Goal: Task Accomplishment & Management: Use online tool/utility

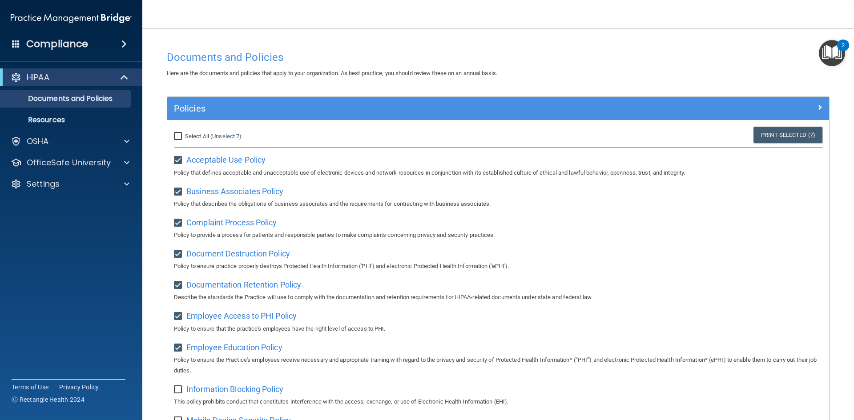
scroll to position [222, 0]
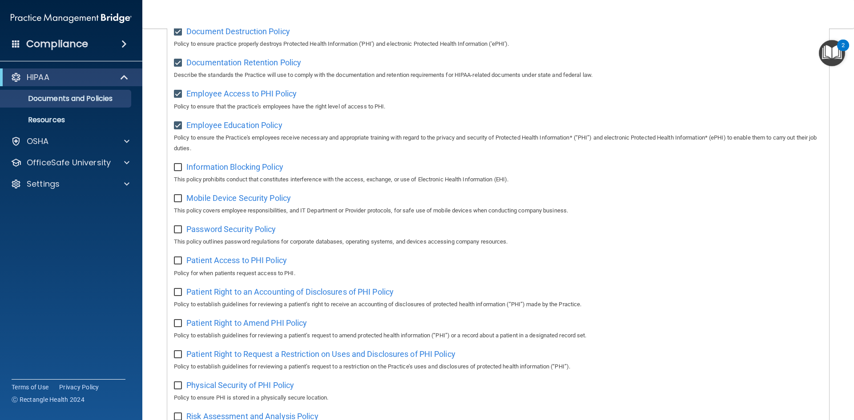
click at [179, 169] on input "checkbox" at bounding box center [179, 167] width 10 height 7
checkbox input "true"
click at [225, 203] on span "Mobile Device Security Policy" at bounding box center [238, 197] width 105 height 9
click at [177, 201] on input "checkbox" at bounding box center [179, 198] width 10 height 7
checkbox input "true"
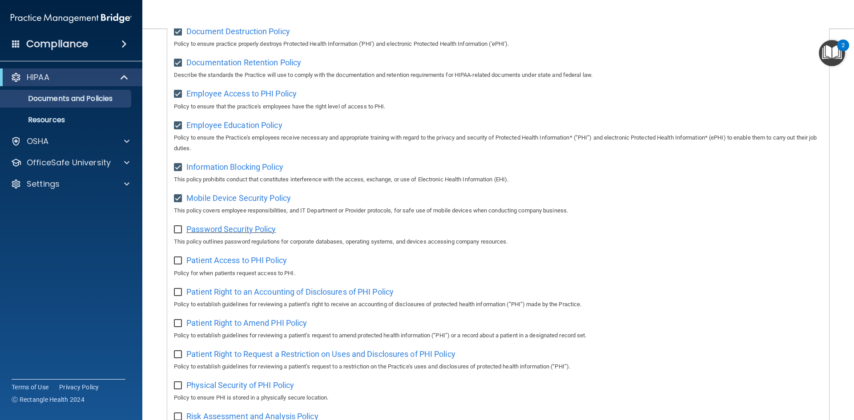
click at [216, 234] on span "Password Security Policy" at bounding box center [230, 229] width 89 height 9
click at [180, 233] on input "checkbox" at bounding box center [179, 229] width 10 height 7
checkbox input "true"
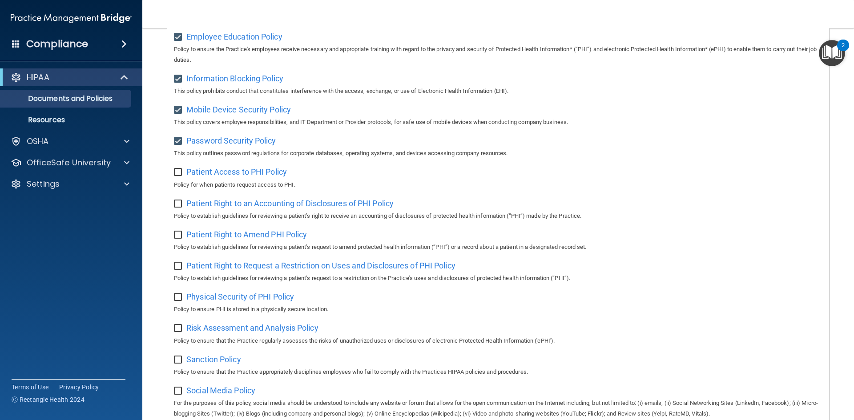
scroll to position [311, 0]
click at [217, 176] on span "Patient Access to PHI Policy" at bounding box center [236, 171] width 101 height 9
click at [179, 176] on input "checkbox" at bounding box center [179, 172] width 10 height 7
checkbox input "true"
click at [193, 208] on span "Patient Right to an Accounting of Disclosures of PHI Policy" at bounding box center [289, 202] width 207 height 9
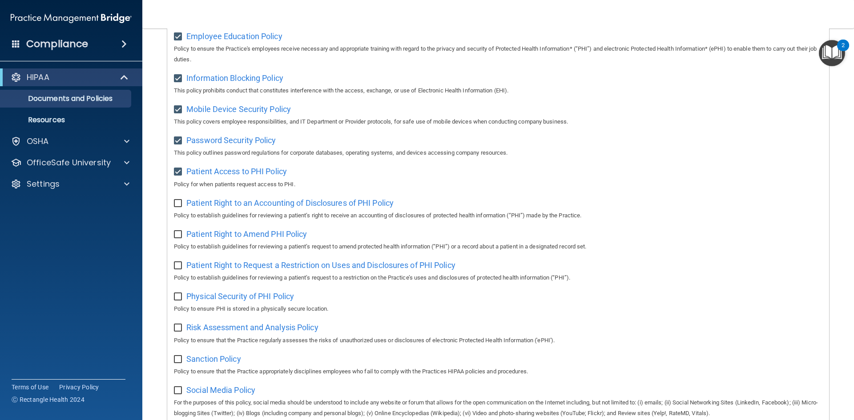
click at [178, 207] on input "checkbox" at bounding box center [179, 203] width 10 height 7
checkbox input "true"
click at [194, 239] on span "Patient Right to Amend PHI Policy" at bounding box center [246, 233] width 121 height 9
click at [182, 238] on input "checkbox" at bounding box center [179, 234] width 10 height 7
checkbox input "true"
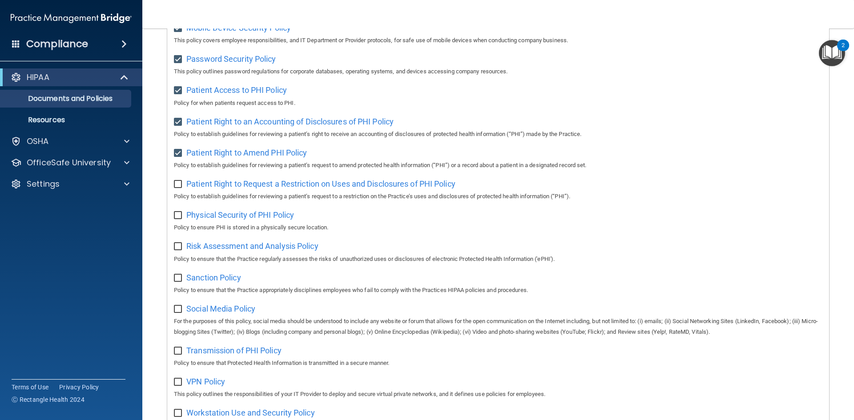
scroll to position [400, 0]
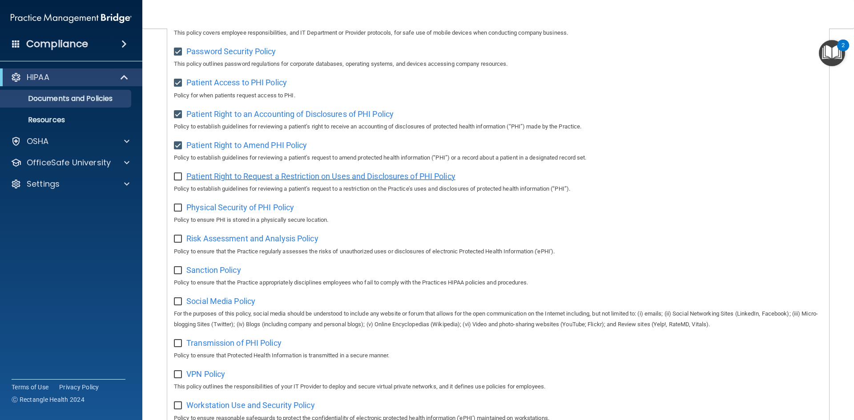
click at [274, 181] on span "Patient Right to Request a Restriction on Uses and Disclosures of PHI Policy" at bounding box center [320, 176] width 269 height 9
click at [180, 181] on input "checkbox" at bounding box center [179, 176] width 10 height 7
checkbox input "true"
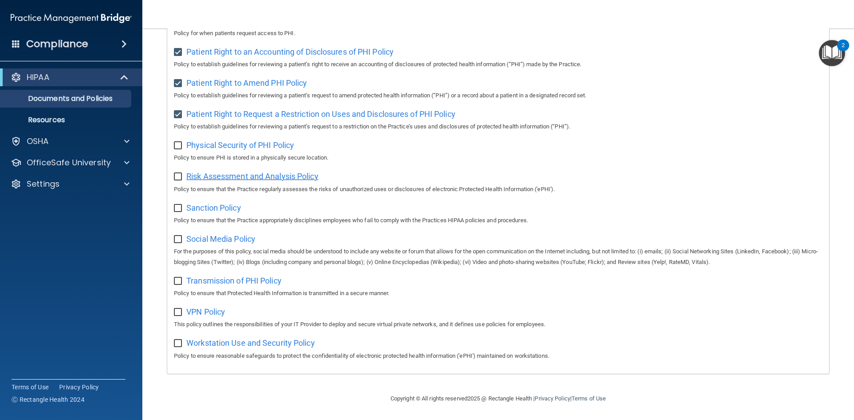
scroll to position [472, 0]
click at [278, 143] on span "Physical Security of PHI Policy" at bounding box center [240, 145] width 108 height 9
click at [181, 145] on input "checkbox" at bounding box center [179, 145] width 10 height 7
checkbox input "true"
click at [267, 174] on span "Risk Assessment and Analysis Policy" at bounding box center [252, 176] width 132 height 9
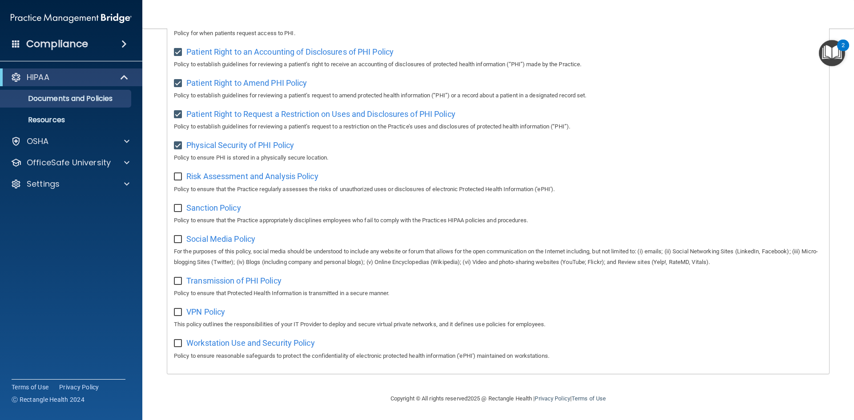
click at [183, 170] on label at bounding box center [179, 174] width 11 height 10
click at [183, 173] on input "checkbox" at bounding box center [179, 176] width 10 height 7
checkbox input "true"
click at [199, 206] on span "Sanction Policy" at bounding box center [213, 207] width 55 height 9
click at [177, 207] on input "checkbox" at bounding box center [179, 208] width 10 height 7
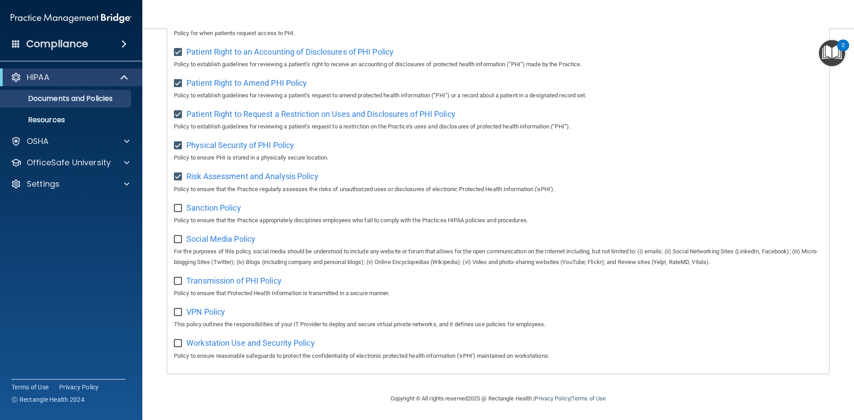
checkbox input "true"
click at [218, 240] on span "Social Media Policy" at bounding box center [220, 238] width 69 height 9
click at [178, 236] on input "checkbox" at bounding box center [179, 239] width 10 height 7
checkbox input "true"
click at [206, 282] on span "Transmission of PHI Policy" at bounding box center [233, 280] width 95 height 9
